Goal: Book appointment/travel/reservation

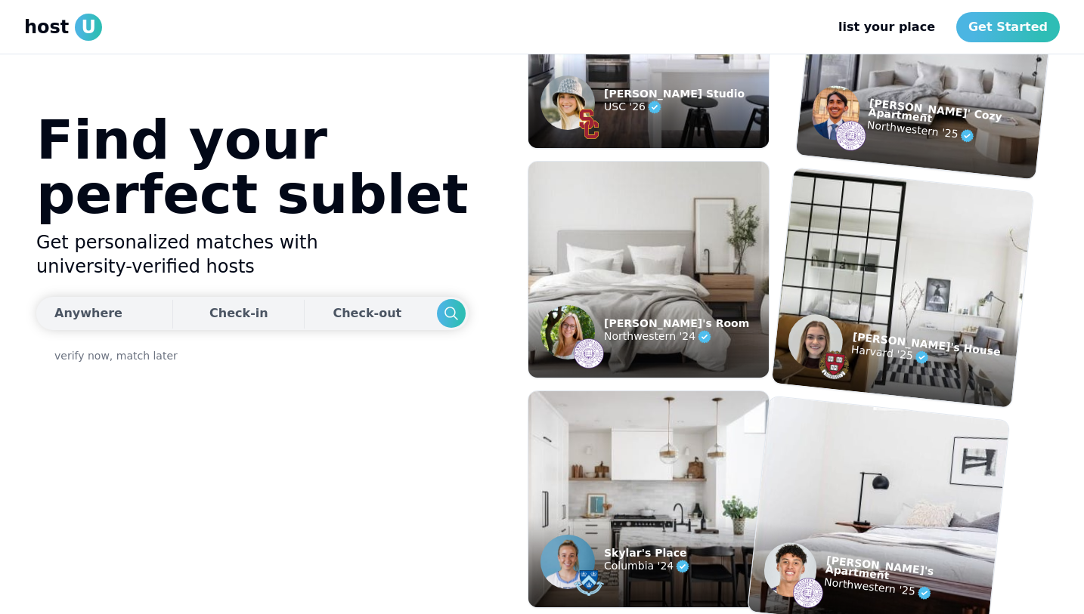
click at [84, 316] on div "Anywhere" at bounding box center [88, 314] width 68 height 18
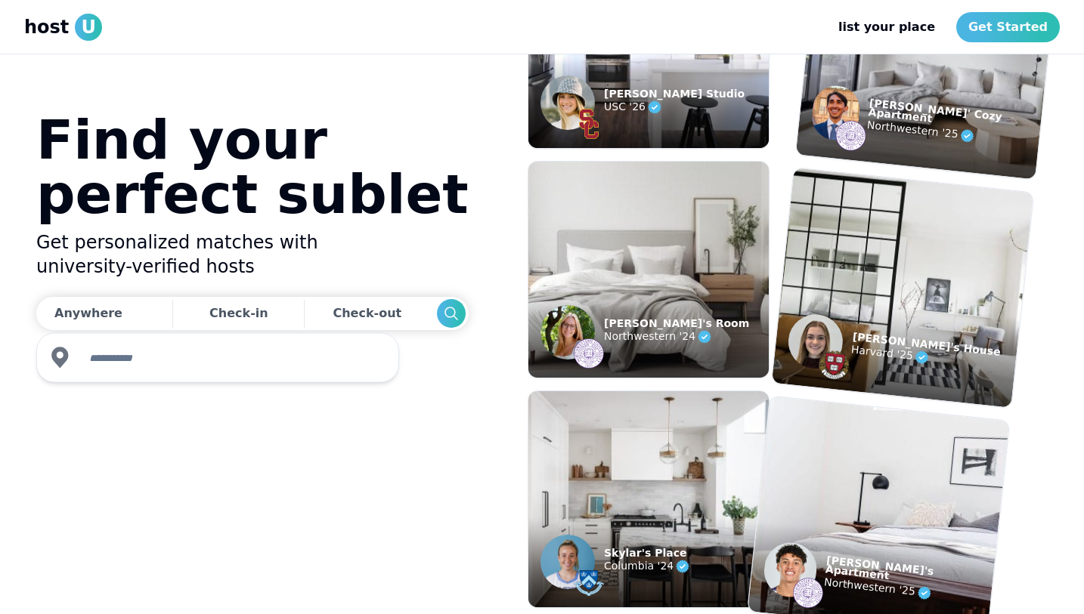
click at [119, 360] on input "text" at bounding box center [231, 358] width 303 height 30
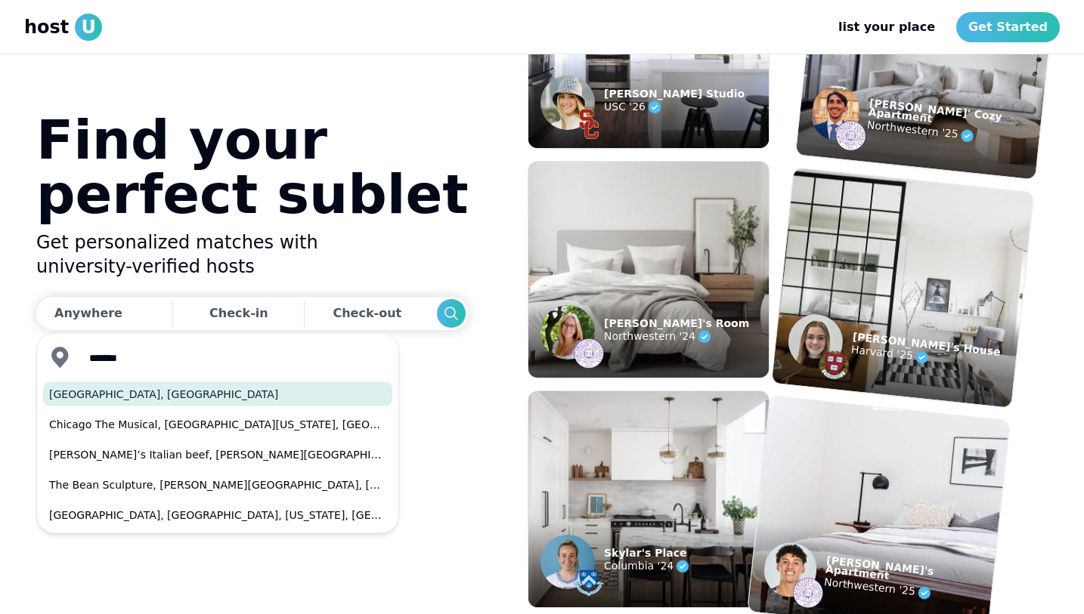
click at [128, 389] on button "[GEOGRAPHIC_DATA], [GEOGRAPHIC_DATA]" at bounding box center [217, 394] width 349 height 24
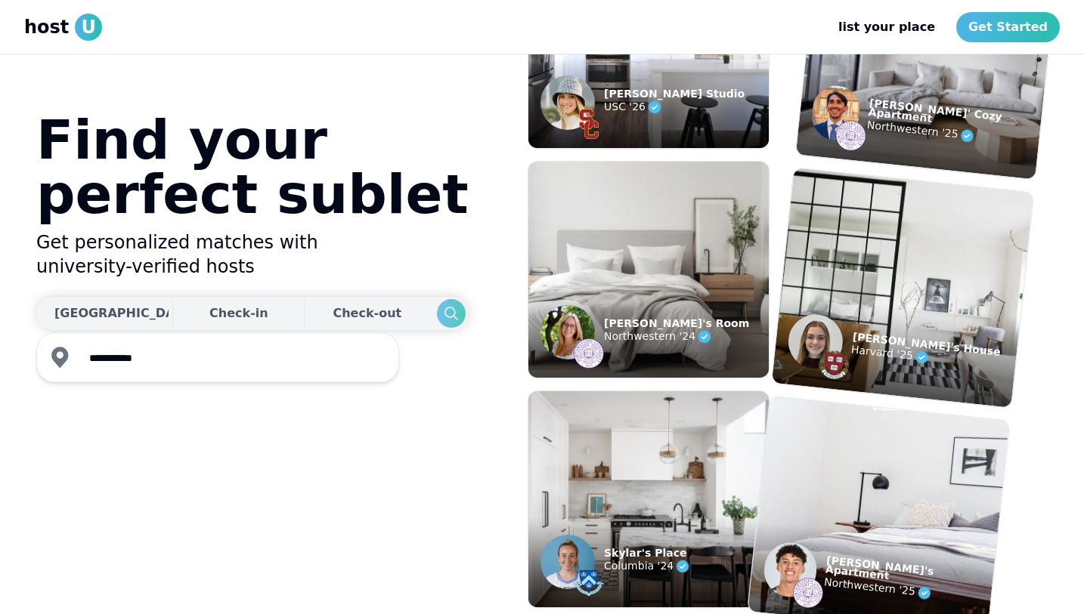
type input "**********"
click at [442, 312] on icon "Search" at bounding box center [451, 314] width 18 height 18
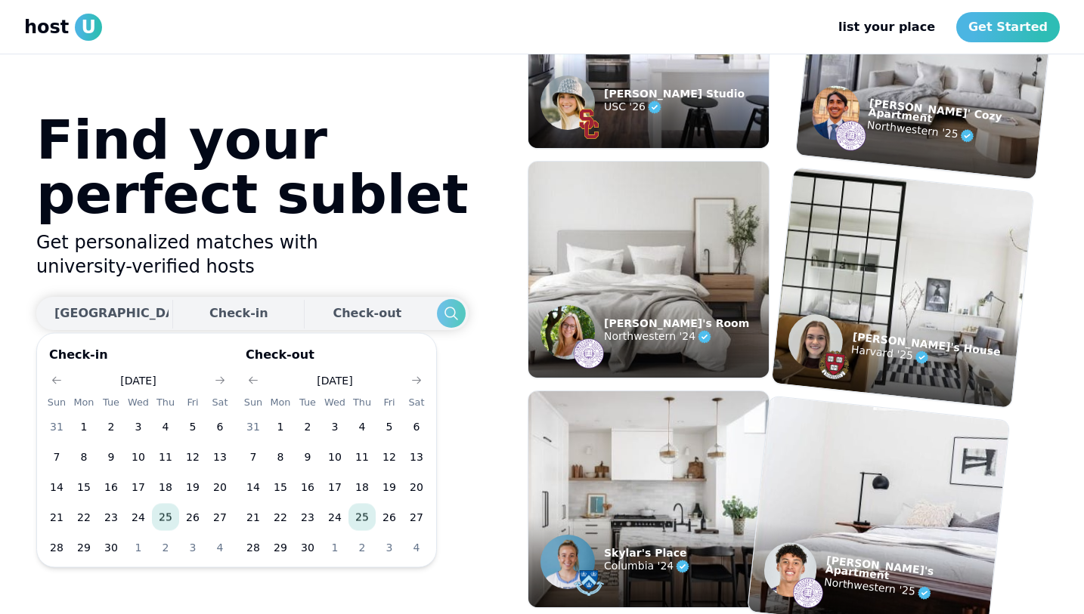
click at [442, 312] on icon "Search" at bounding box center [451, 314] width 18 height 18
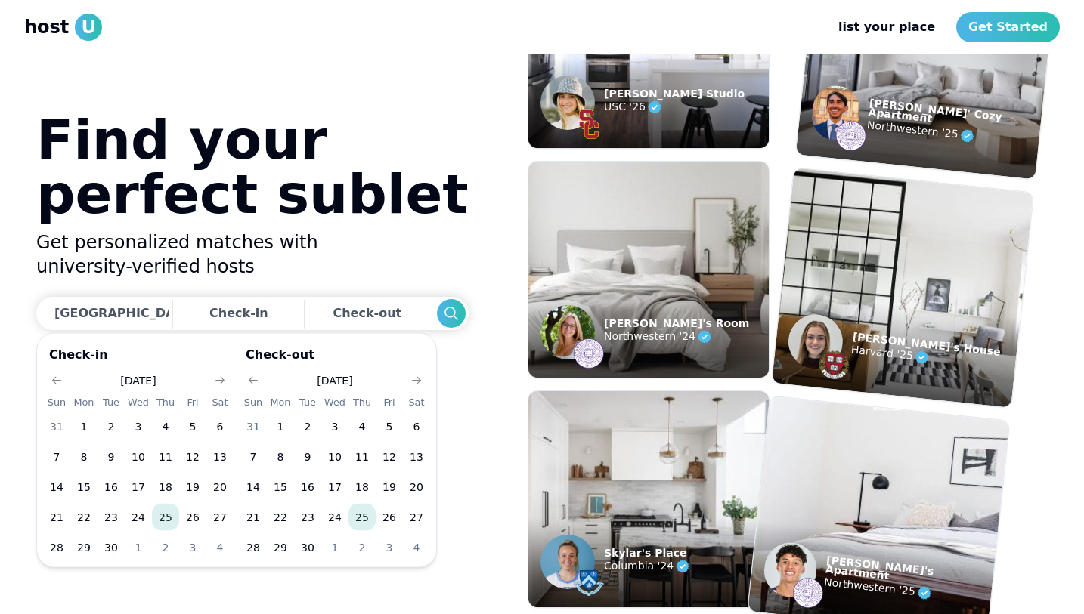
click at [157, 515] on button "25" at bounding box center [165, 517] width 27 height 27
click at [127, 540] on button "1" at bounding box center [138, 547] width 27 height 27
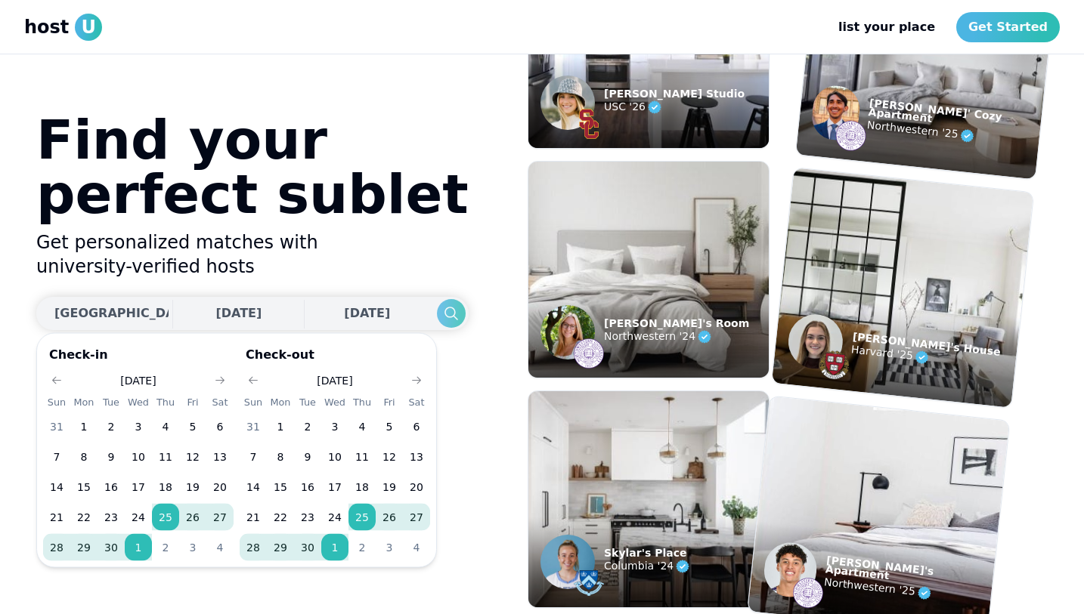
click at [442, 305] on icon "Search" at bounding box center [451, 314] width 18 height 18
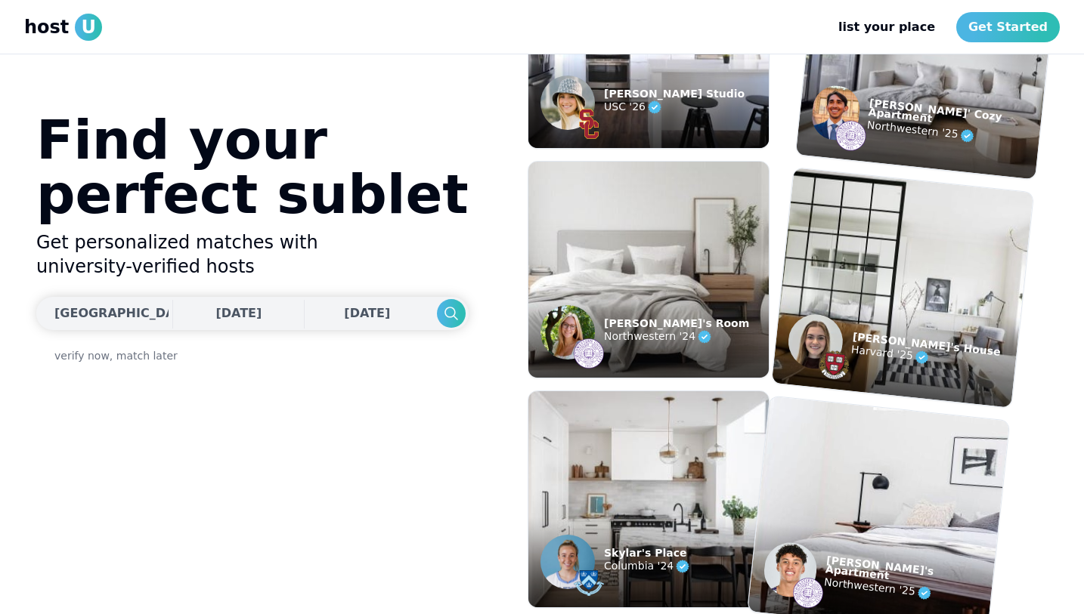
click at [215, 308] on span "[DATE]" at bounding box center [238, 313] width 46 height 14
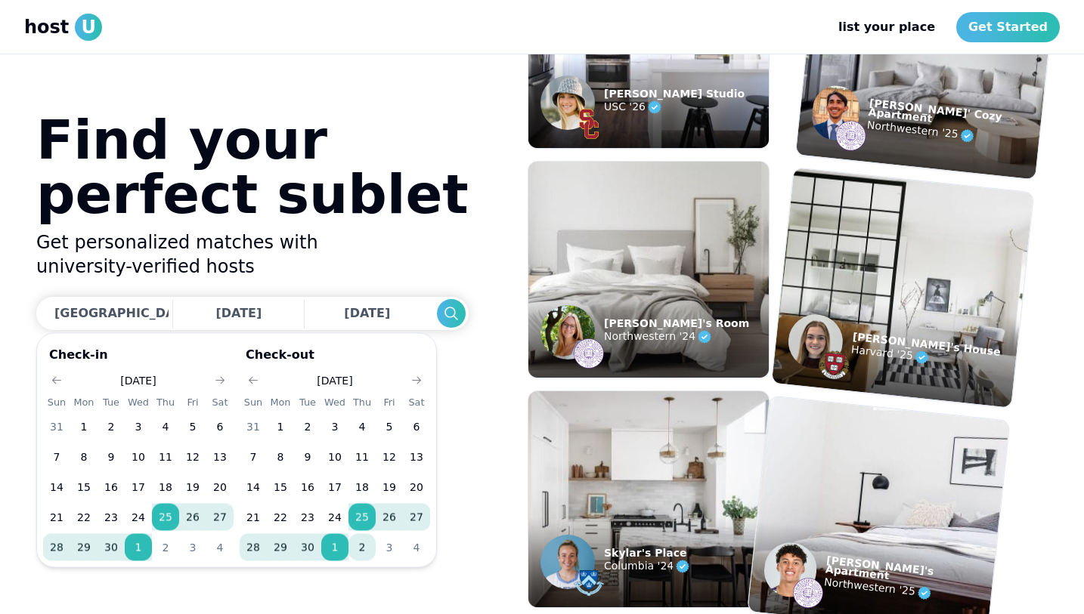
click at [362, 544] on button "2" at bounding box center [361, 547] width 27 height 27
click at [423, 544] on button "4" at bounding box center [416, 547] width 27 height 27
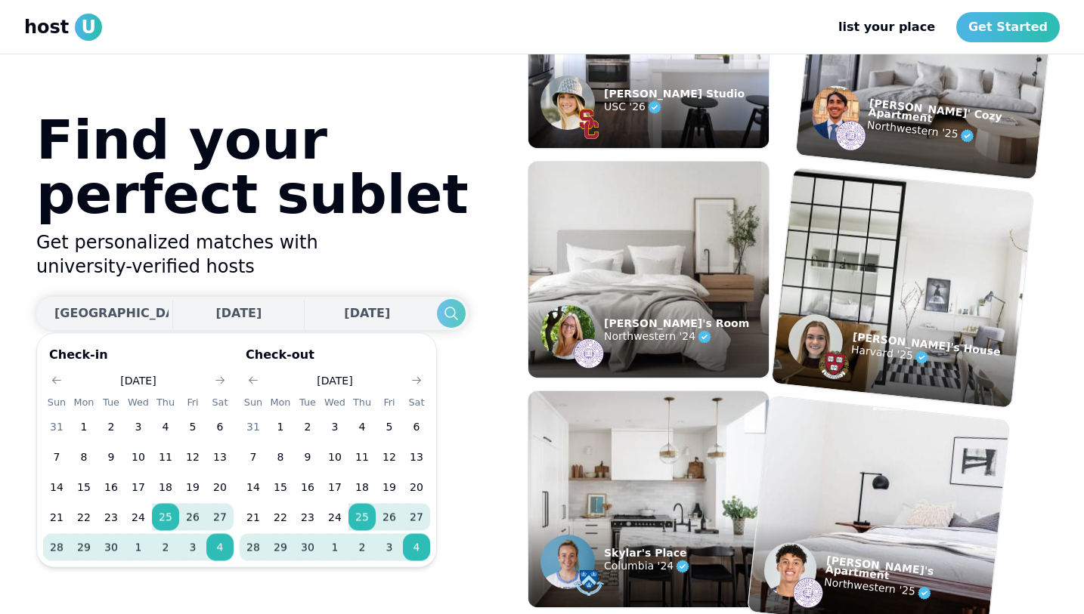
click at [442, 305] on icon "Search" at bounding box center [451, 314] width 18 height 18
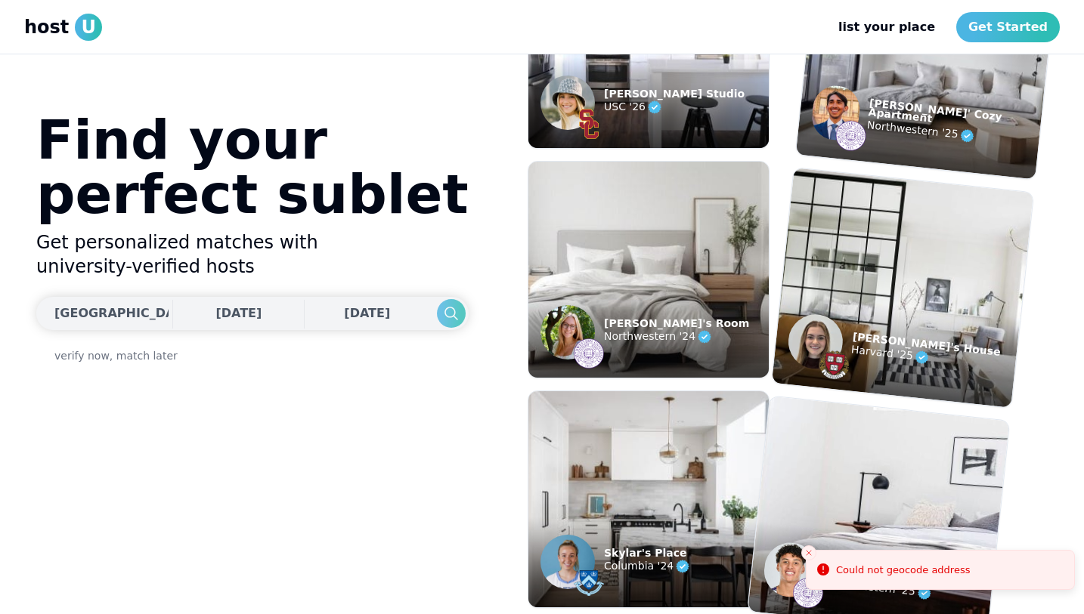
click at [442, 305] on icon "Search" at bounding box center [451, 314] width 18 height 18
click at [215, 311] on span "[DATE]" at bounding box center [238, 313] width 46 height 14
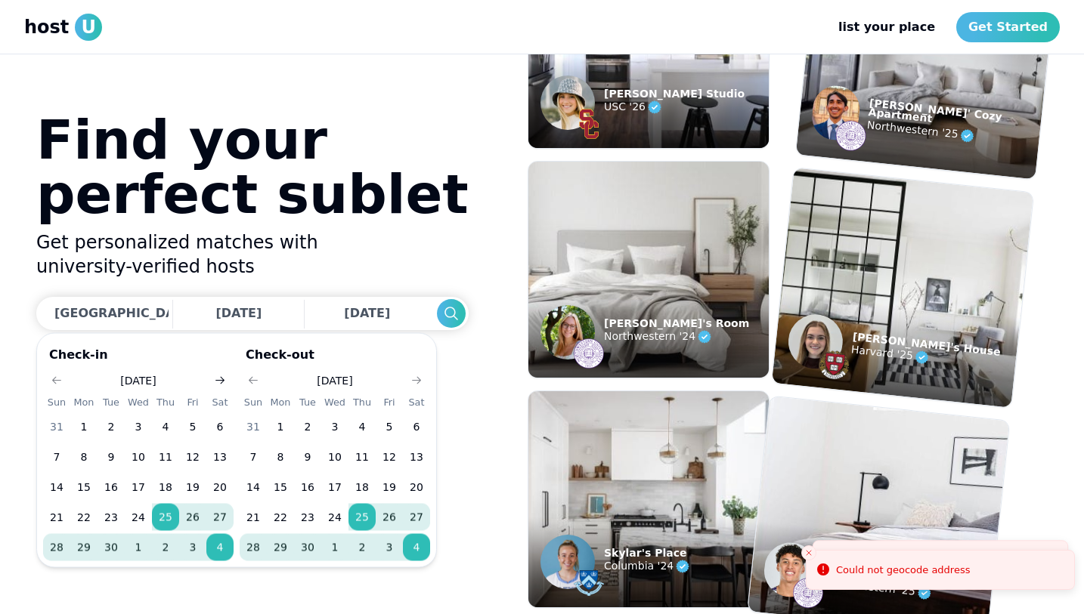
click at [218, 382] on icon "Go to next month" at bounding box center [220, 381] width 12 height 12
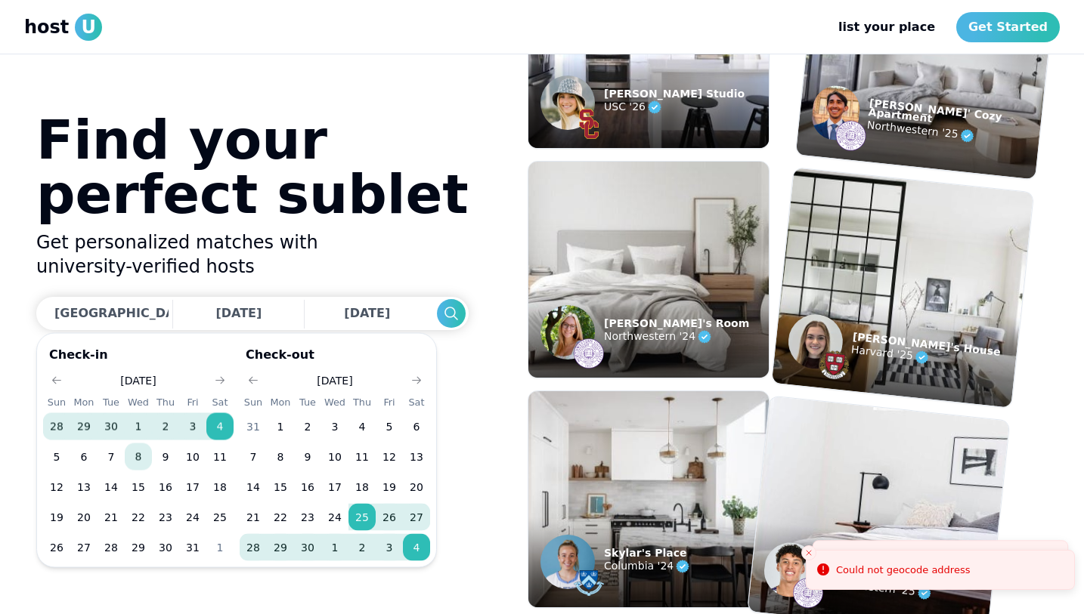
click at [139, 457] on button "8" at bounding box center [138, 457] width 27 height 27
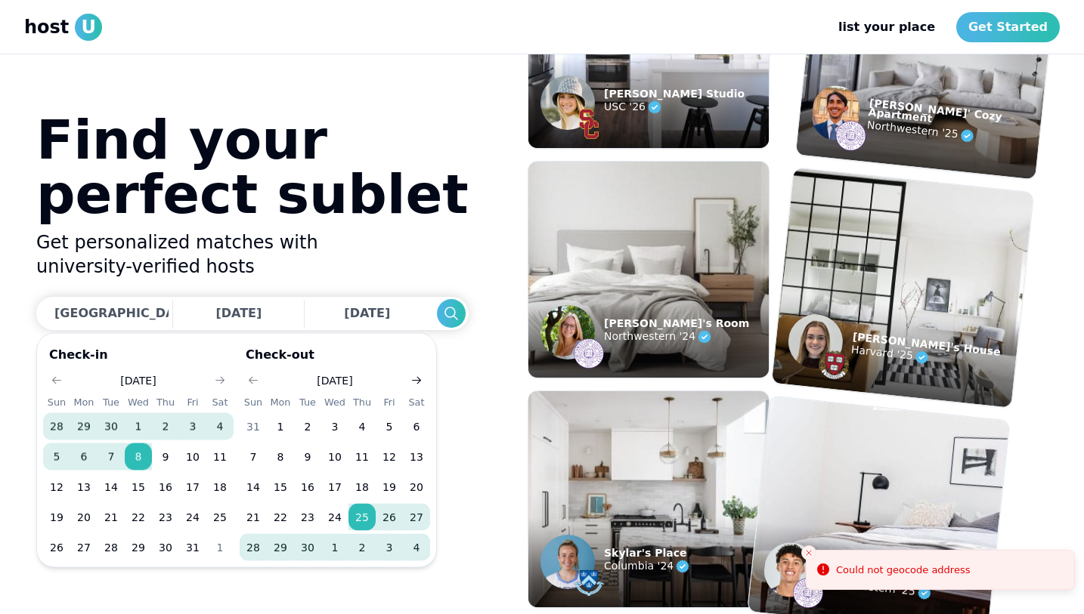
click at [419, 376] on icon "Go to next month" at bounding box center [416, 381] width 12 height 12
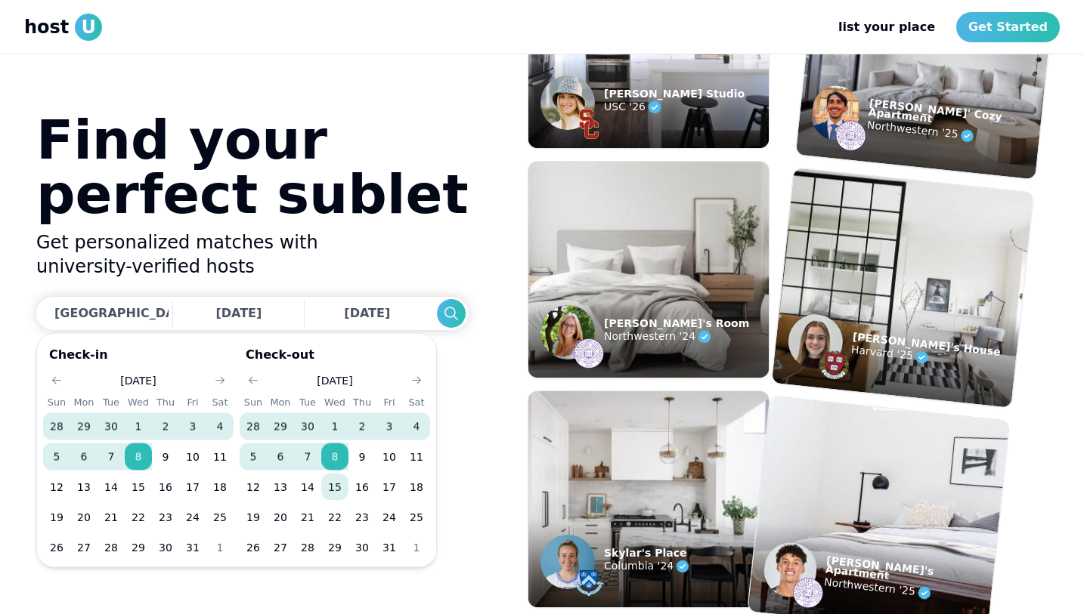
click at [335, 487] on button "15" at bounding box center [334, 487] width 27 height 27
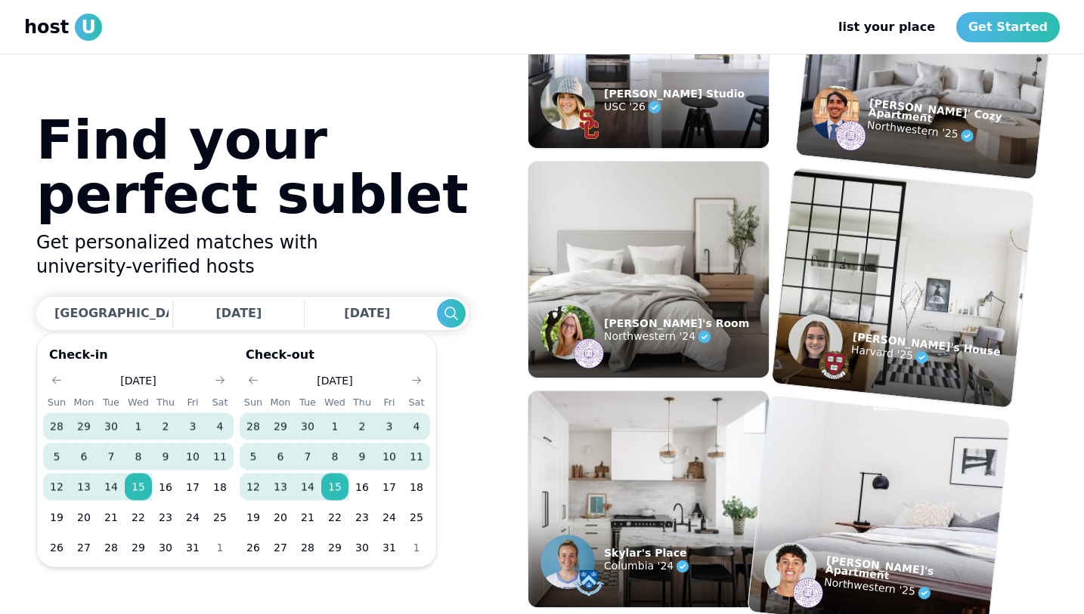
click at [138, 454] on button "8" at bounding box center [138, 457] width 27 height 27
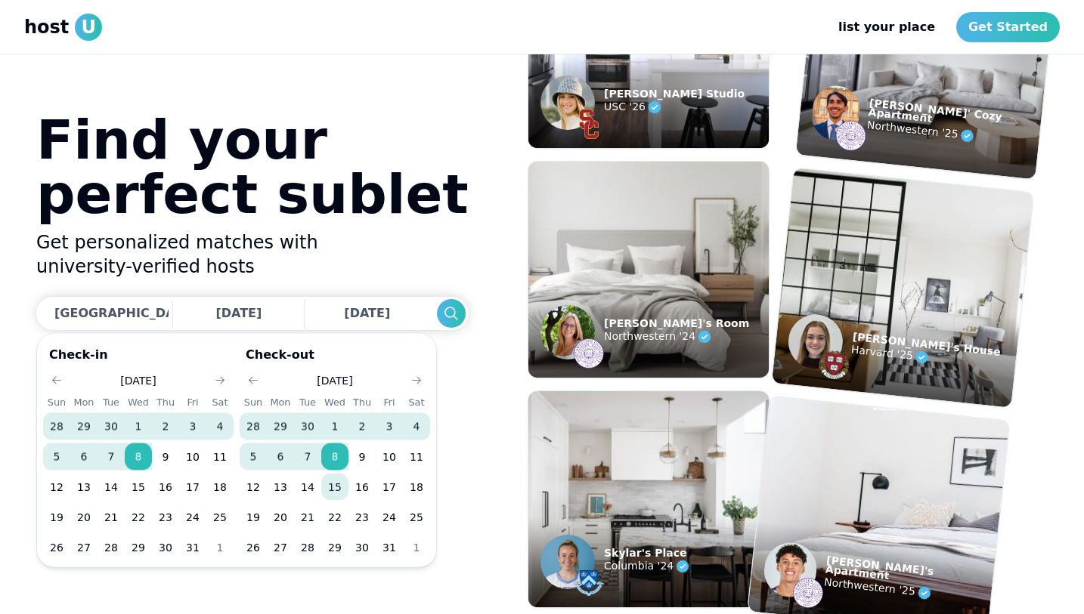
click at [339, 483] on button "15" at bounding box center [334, 487] width 27 height 27
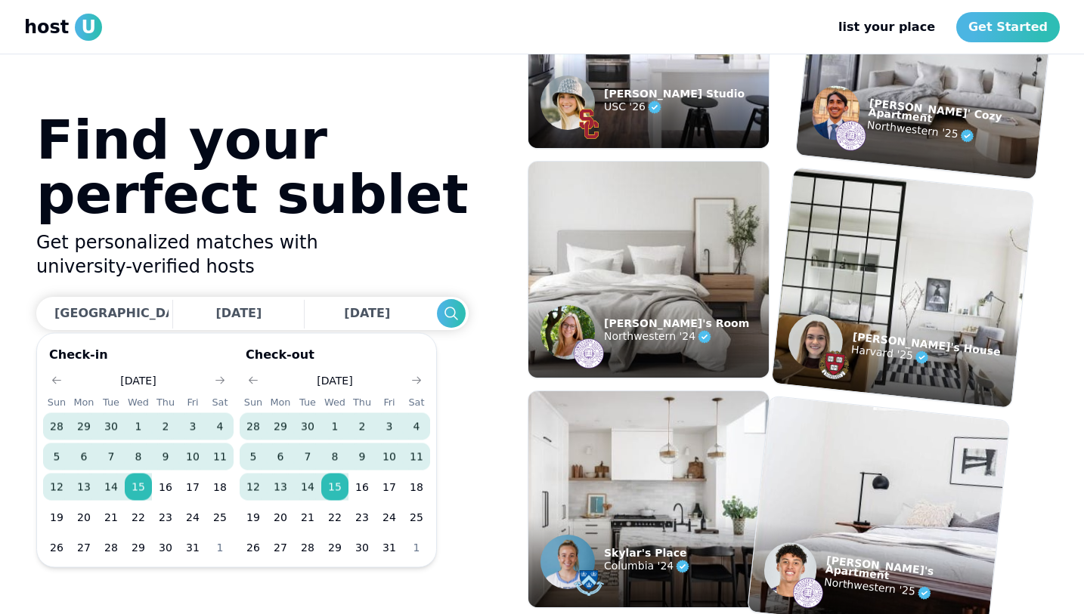
click at [336, 447] on button "8" at bounding box center [334, 457] width 27 height 27
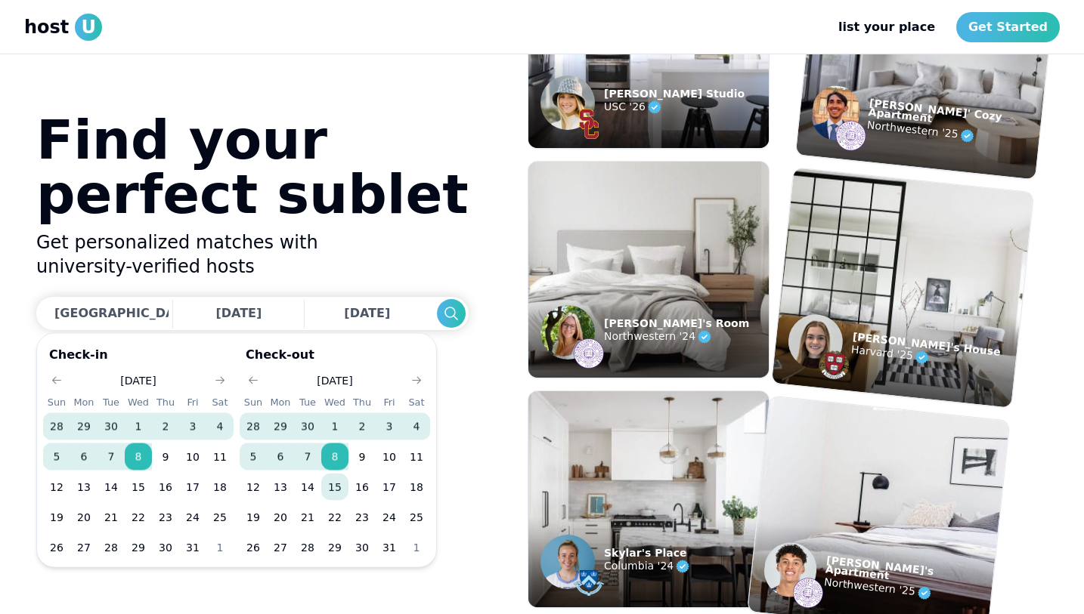
click at [336, 488] on button "15" at bounding box center [334, 487] width 27 height 27
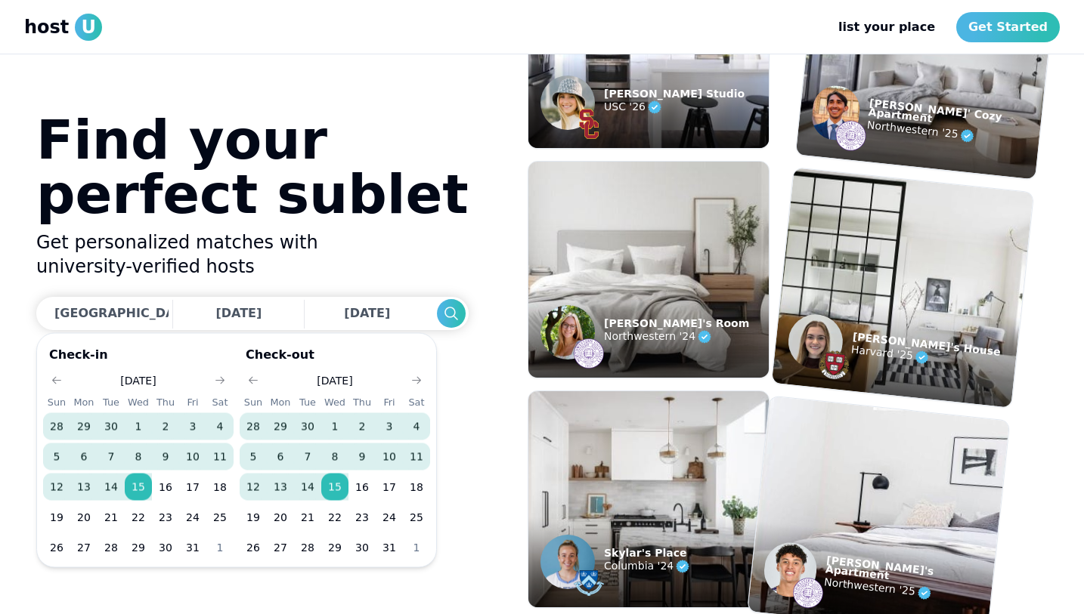
click at [335, 447] on button "8" at bounding box center [334, 457] width 27 height 27
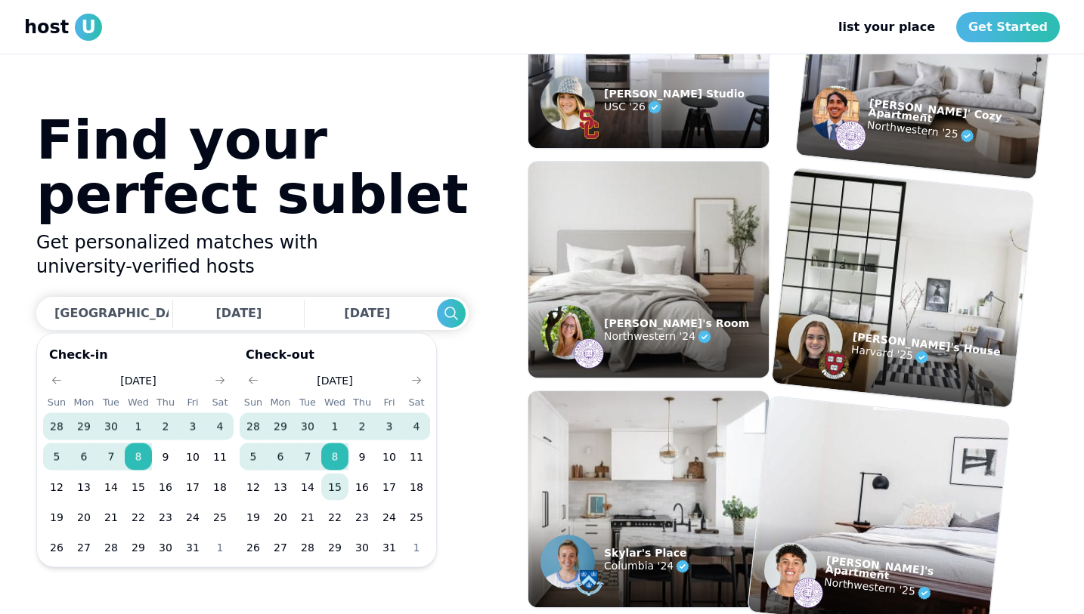
click at [335, 478] on button "15" at bounding box center [334, 487] width 27 height 27
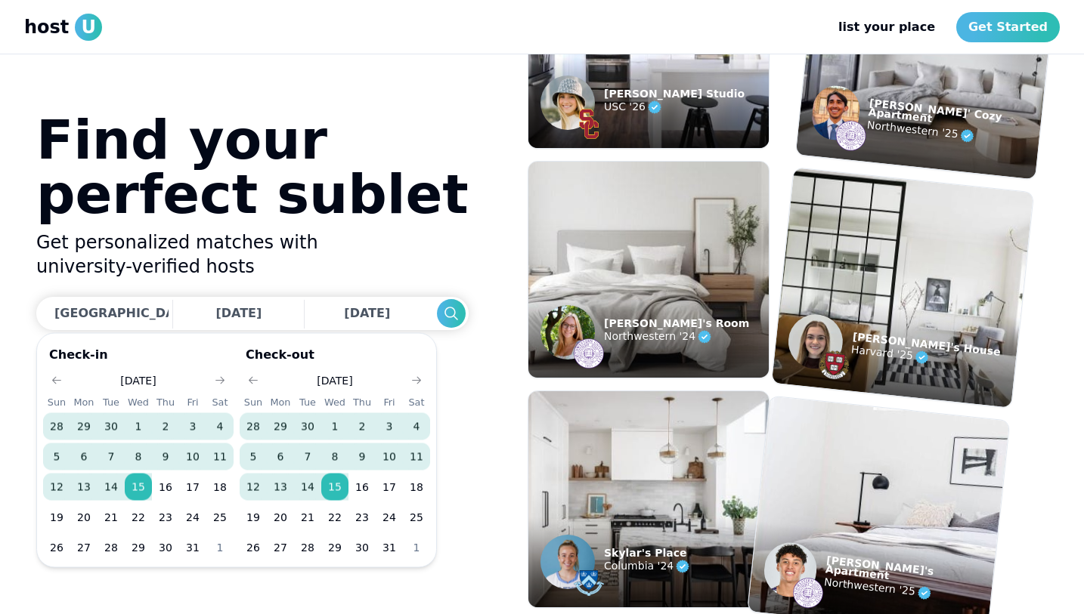
click at [155, 460] on button "9" at bounding box center [165, 457] width 27 height 27
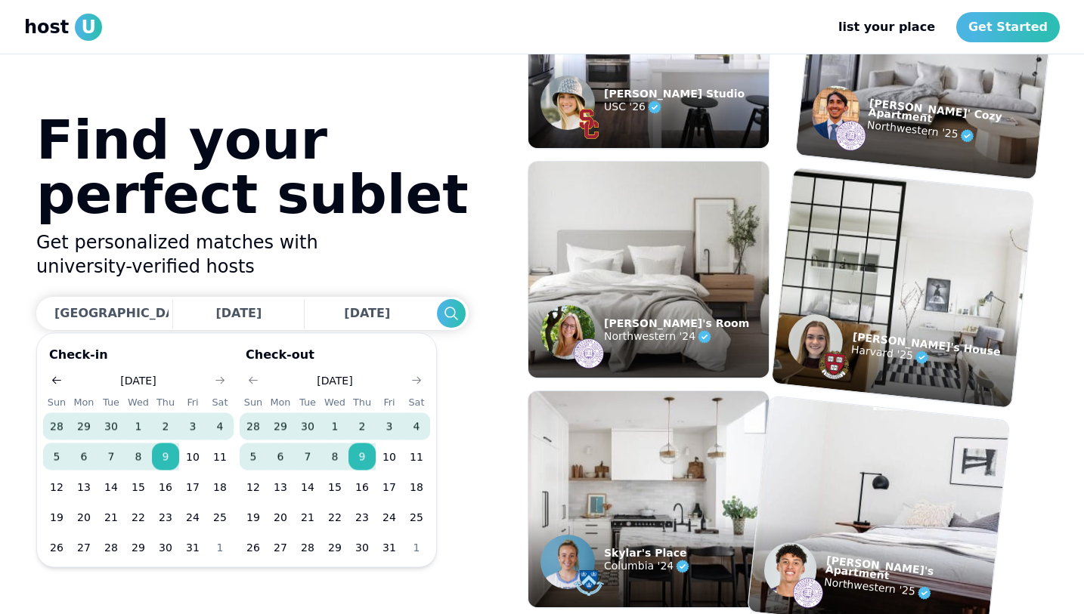
click at [50, 387] on button "Go to previous month" at bounding box center [56, 380] width 21 height 21
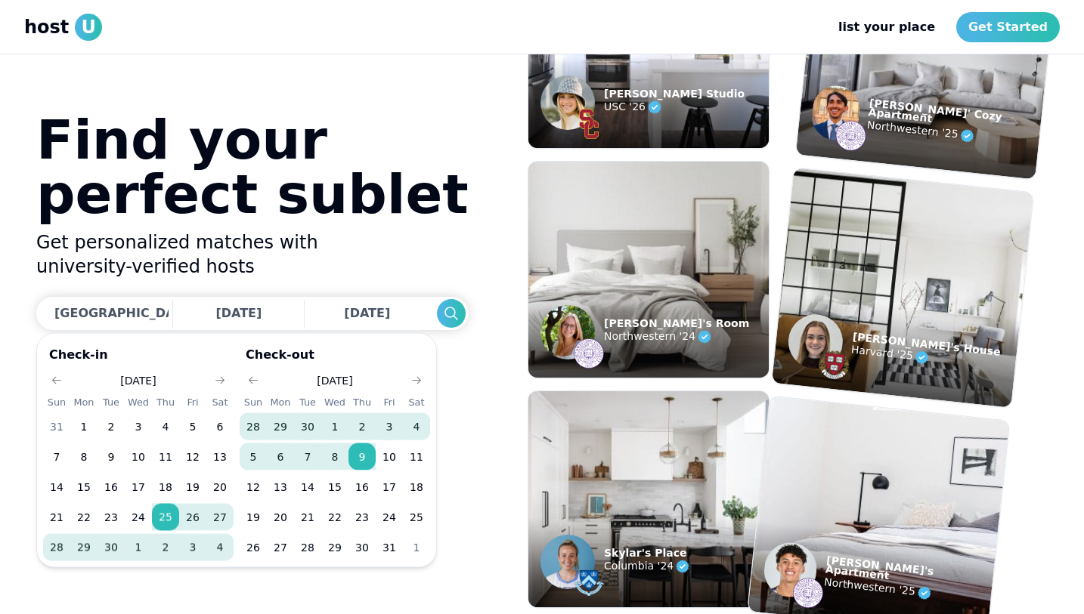
click at [175, 511] on button "25" at bounding box center [165, 517] width 27 height 27
click at [169, 541] on button "2" at bounding box center [165, 547] width 27 height 27
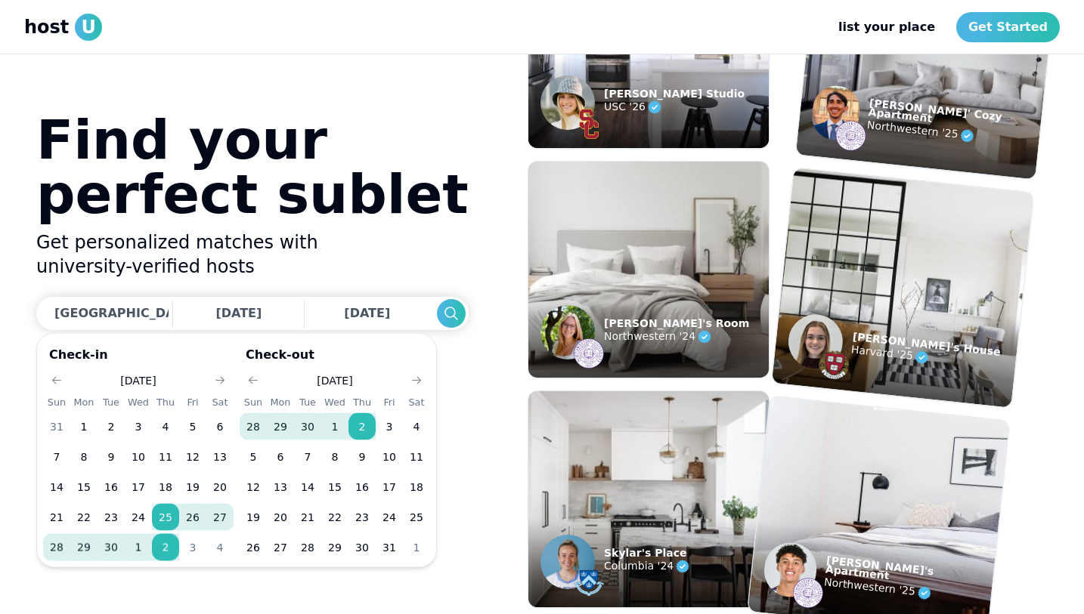
click at [169, 541] on button "2" at bounding box center [165, 547] width 27 height 27
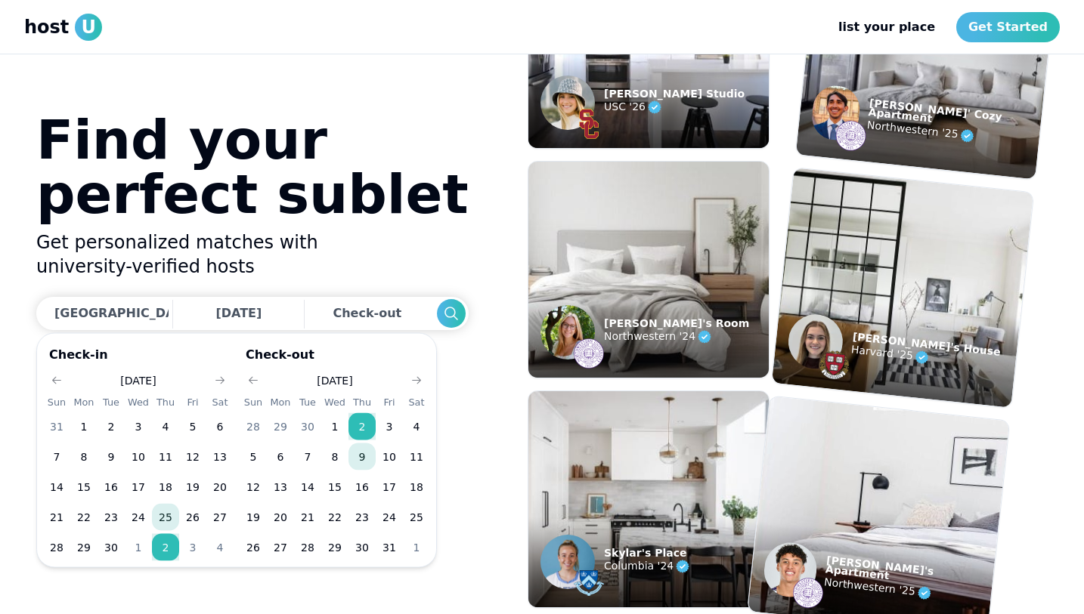
click at [369, 469] on button "9" at bounding box center [361, 457] width 27 height 27
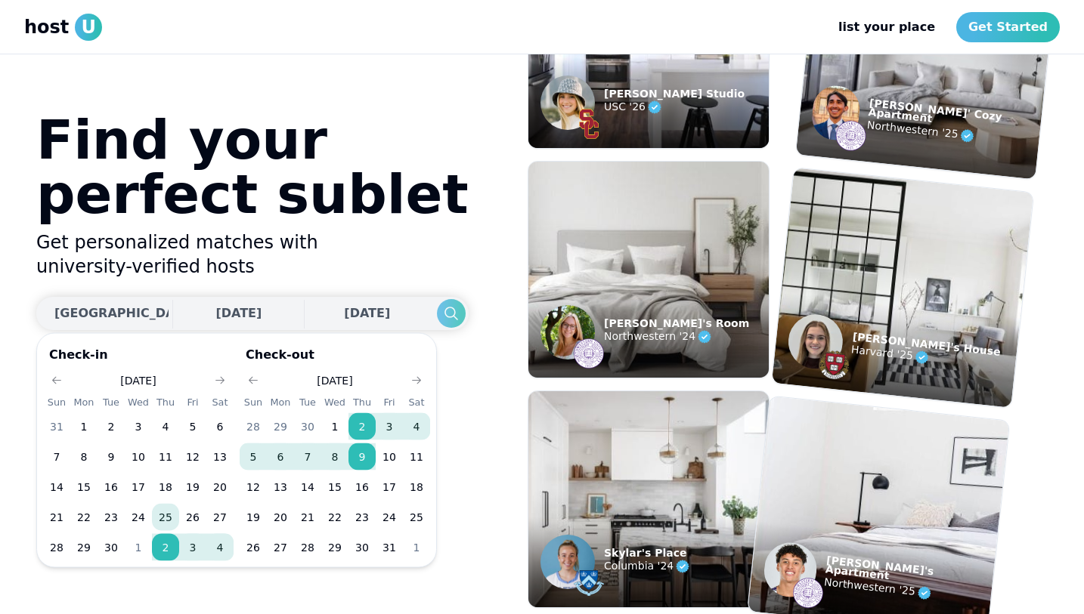
click at [442, 314] on icon "Search" at bounding box center [451, 314] width 18 height 18
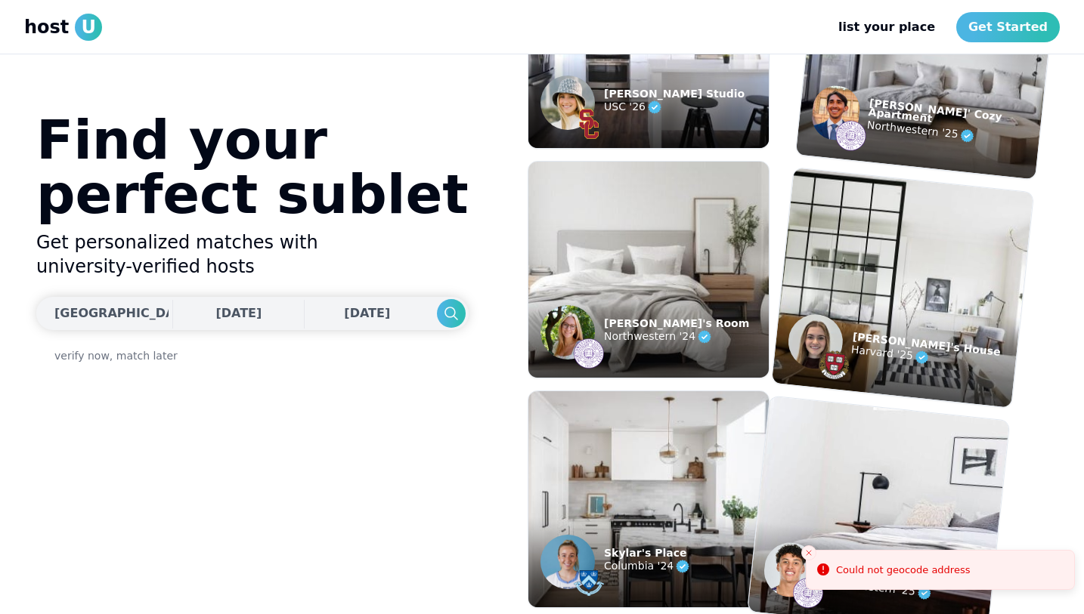
click at [86, 317] on div "[GEOGRAPHIC_DATA], [GEOGRAPHIC_DATA]" at bounding box center [200, 314] width 292 height 18
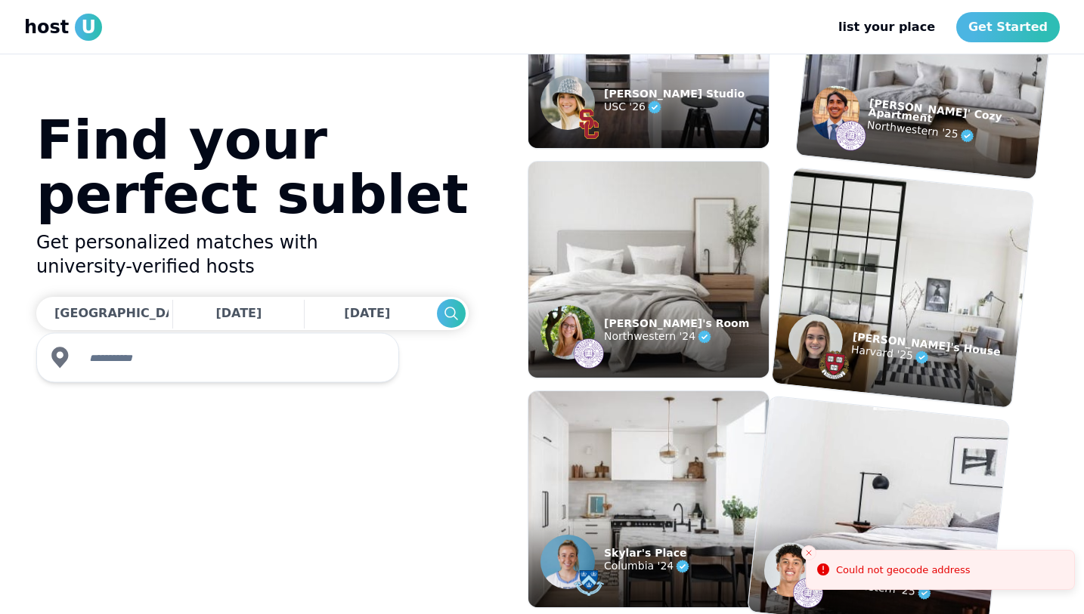
click at [105, 361] on input "text" at bounding box center [231, 358] width 303 height 30
click at [63, 354] on use at bounding box center [59, 357] width 17 height 21
